Goal: Transaction & Acquisition: Purchase product/service

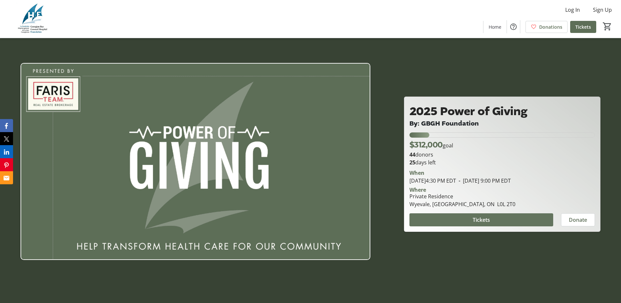
click at [471, 218] on span at bounding box center [481, 220] width 144 height 16
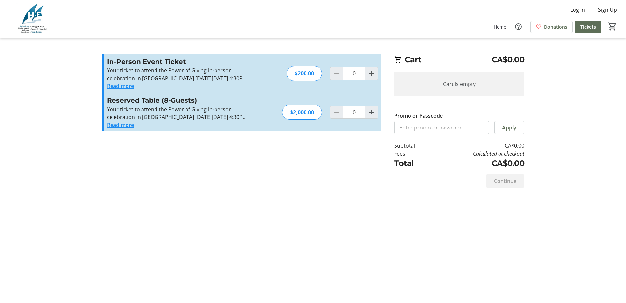
click at [124, 89] on button "Read more" at bounding box center [120, 86] width 27 height 8
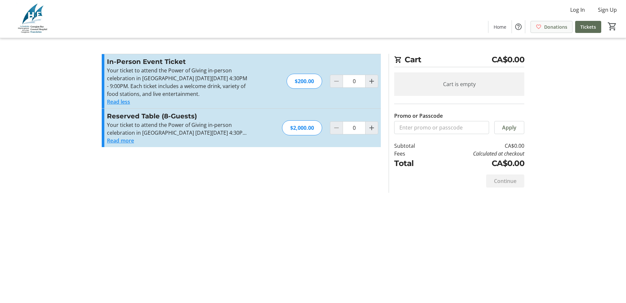
click at [555, 28] on span "Donations" at bounding box center [555, 26] width 23 height 7
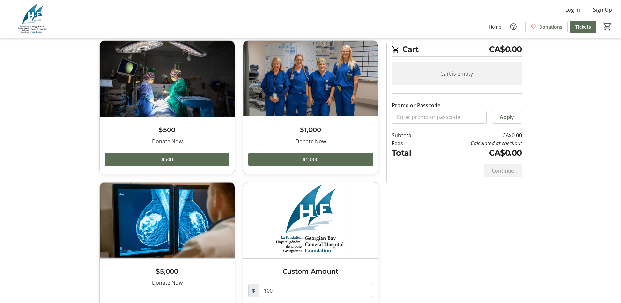
scroll to position [64, 0]
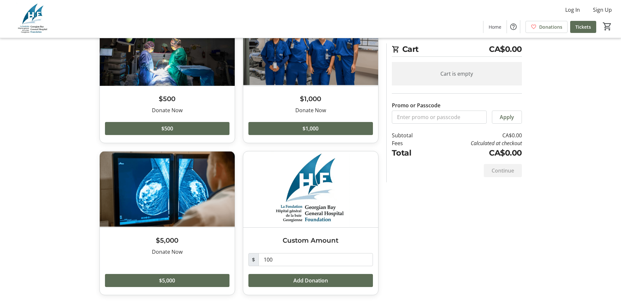
drag, startPoint x: 524, startPoint y: 194, endPoint x: 470, endPoint y: 92, distance: 115.6
click at [524, 194] on div "Make a Donation $500 Donate Now Read more Donate Now $500 $1,000 Donate Now Rea…" at bounding box center [310, 146] width 430 height 313
